Goal: Navigation & Orientation: Find specific page/section

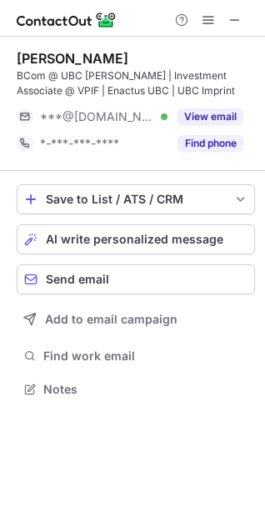
scroll to position [378, 265]
